Goal: Transaction & Acquisition: Purchase product/service

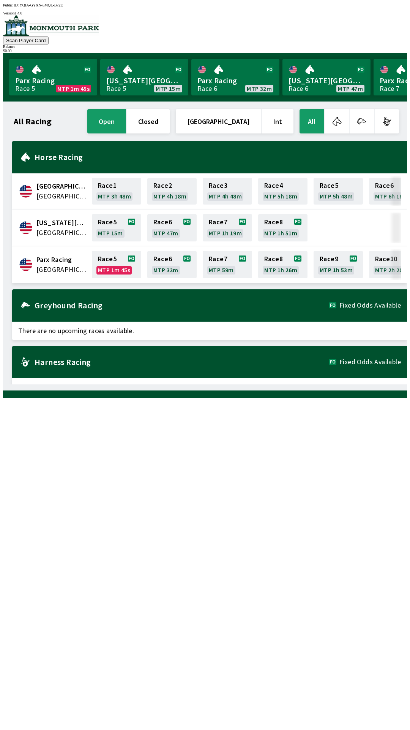
click at [39, 255] on span "Parx Racing" at bounding box center [61, 260] width 51 height 10
click at [38, 271] on div "Parx Racing United States Race 5 MTP 1m 43s Race 6 MTP 32m Race 7 MTP 59m Race …" at bounding box center [209, 264] width 395 height 37
click at [22, 70] on link "Parx Racing Race 5 MTP 1m 42s" at bounding box center [53, 77] width 88 height 36
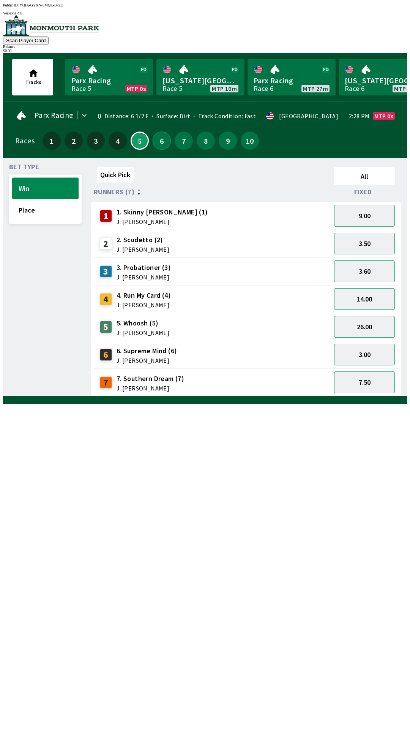
click at [157, 138] on button "6" at bounding box center [162, 140] width 18 height 18
click at [142, 143] on button "5" at bounding box center [140, 140] width 18 height 18
click at [183, 140] on button "7" at bounding box center [184, 140] width 18 height 18
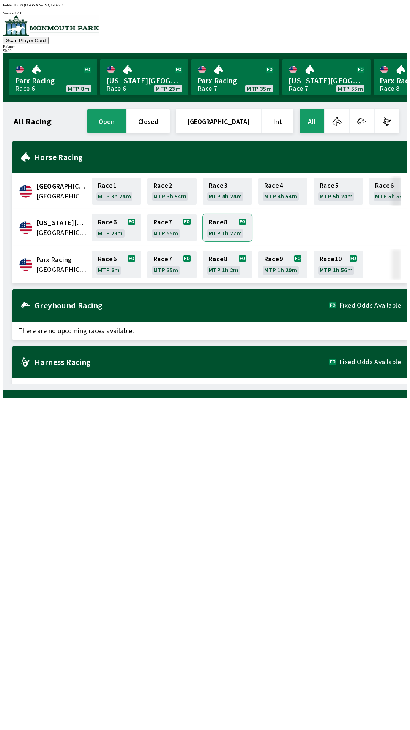
click at [228, 228] on link "Race 8 MTP 1h 27m" at bounding box center [227, 227] width 49 height 27
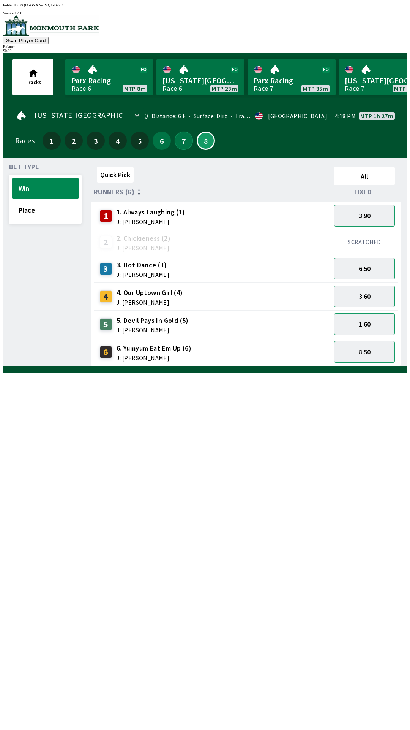
click at [181, 141] on button "7" at bounding box center [184, 140] width 18 height 18
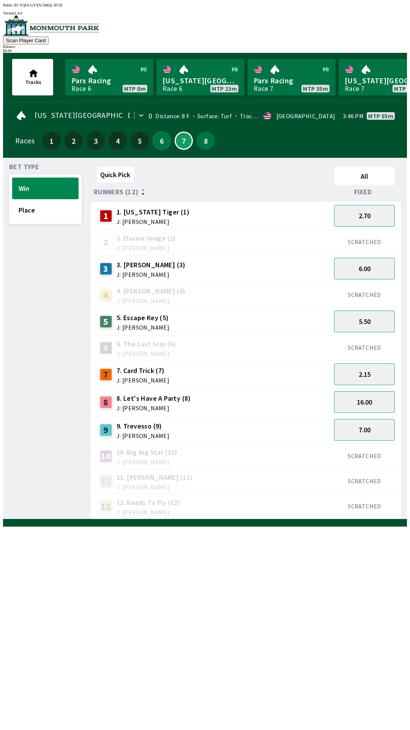
click at [163, 141] on button "6" at bounding box center [162, 140] width 18 height 18
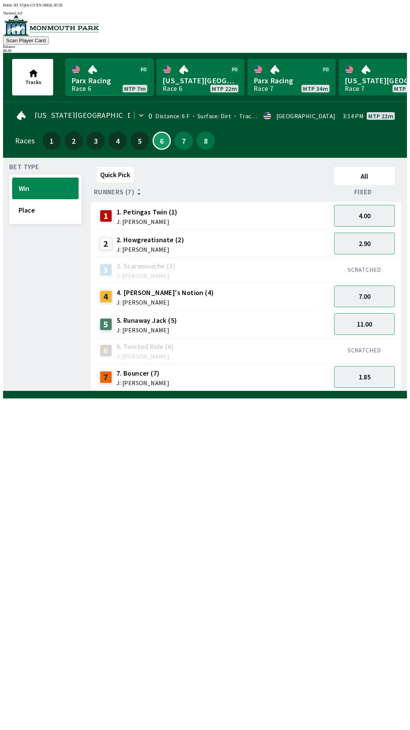
click at [99, 76] on link "Parx Racing Race 6 MTP 7m" at bounding box center [109, 77] width 88 height 36
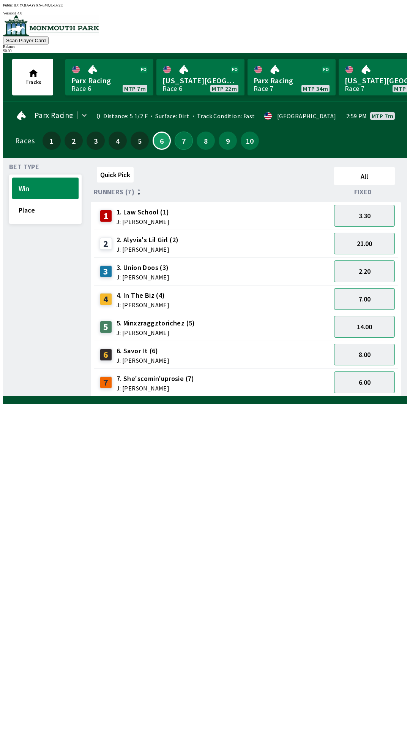
click at [181, 141] on button "7" at bounding box center [184, 140] width 18 height 18
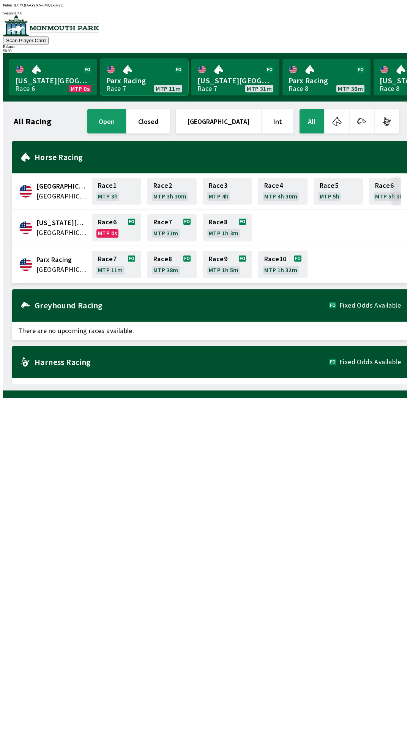
click at [143, 76] on link "Parx Racing Race 7 MTP 11m" at bounding box center [144, 77] width 88 height 36
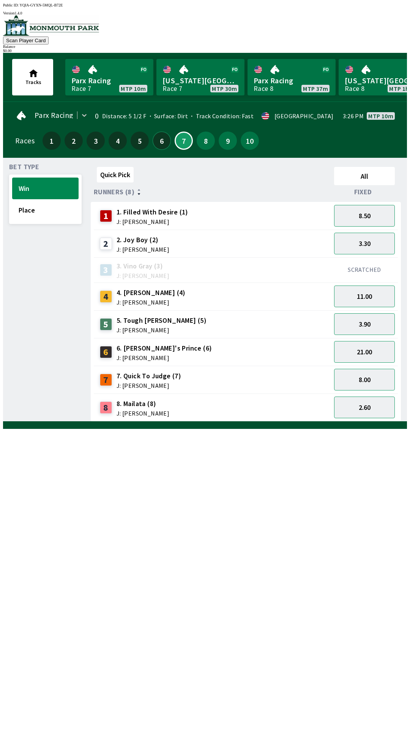
click at [156, 135] on button "6" at bounding box center [162, 140] width 18 height 18
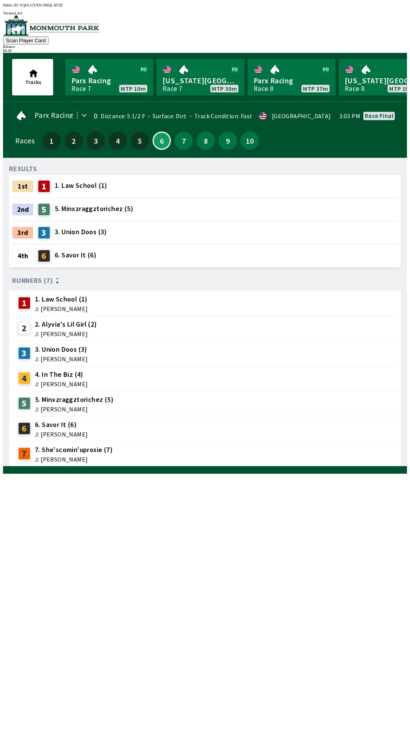
click at [373, 49] on div "$ 0.00" at bounding box center [205, 51] width 404 height 4
click at [106, 466] on div "RESULTS 1st 1 1. Law School (1) 2nd 5 5. Minxzraggztorichez (5) 3rd 3 3. Union …" at bounding box center [208, 315] width 398 height 303
click at [145, 444] on div "7 7. She'scomin'uprosie (7) J: [PERSON_NAME]" at bounding box center [205, 453] width 380 height 19
